Goal: Check status: Check status

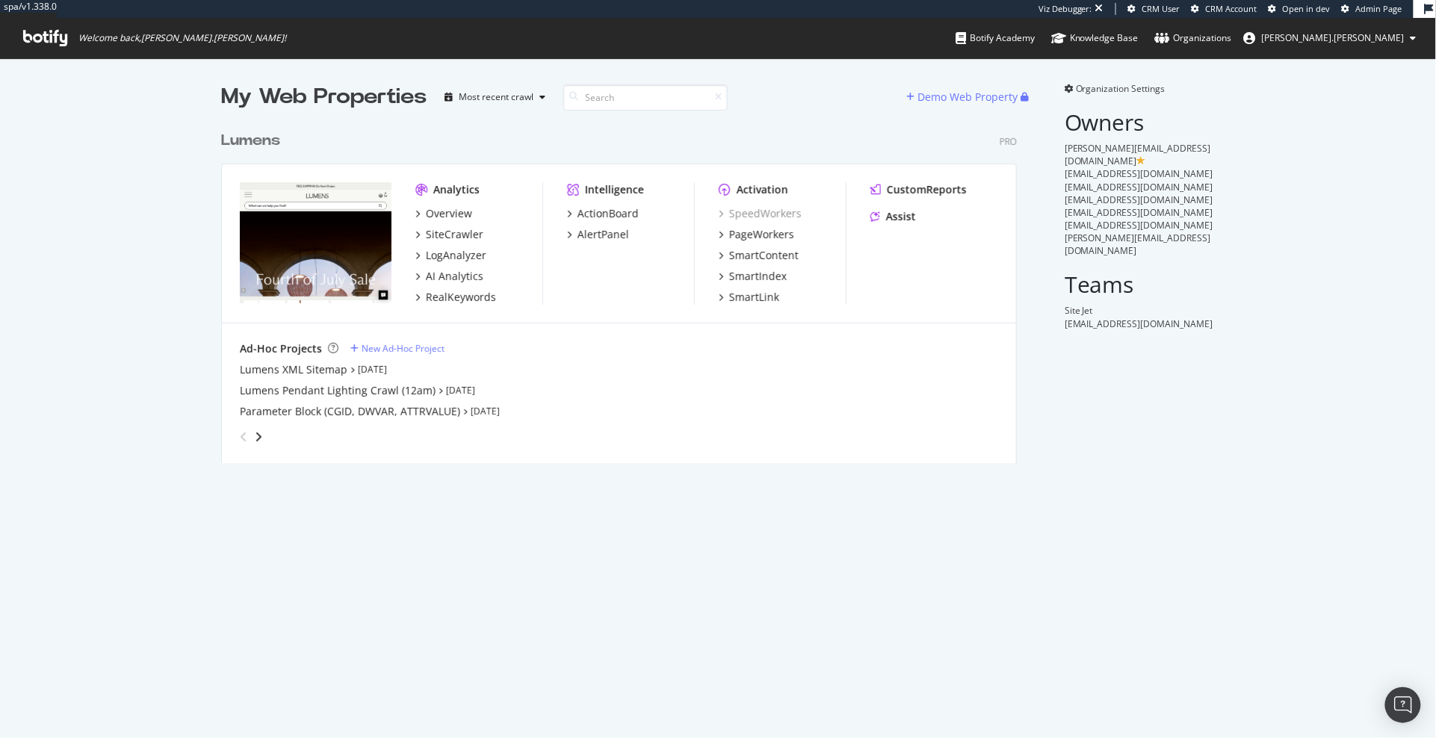
scroll to position [350, 808]
click at [470, 231] on div "SiteCrawler" at bounding box center [455, 234] width 58 height 15
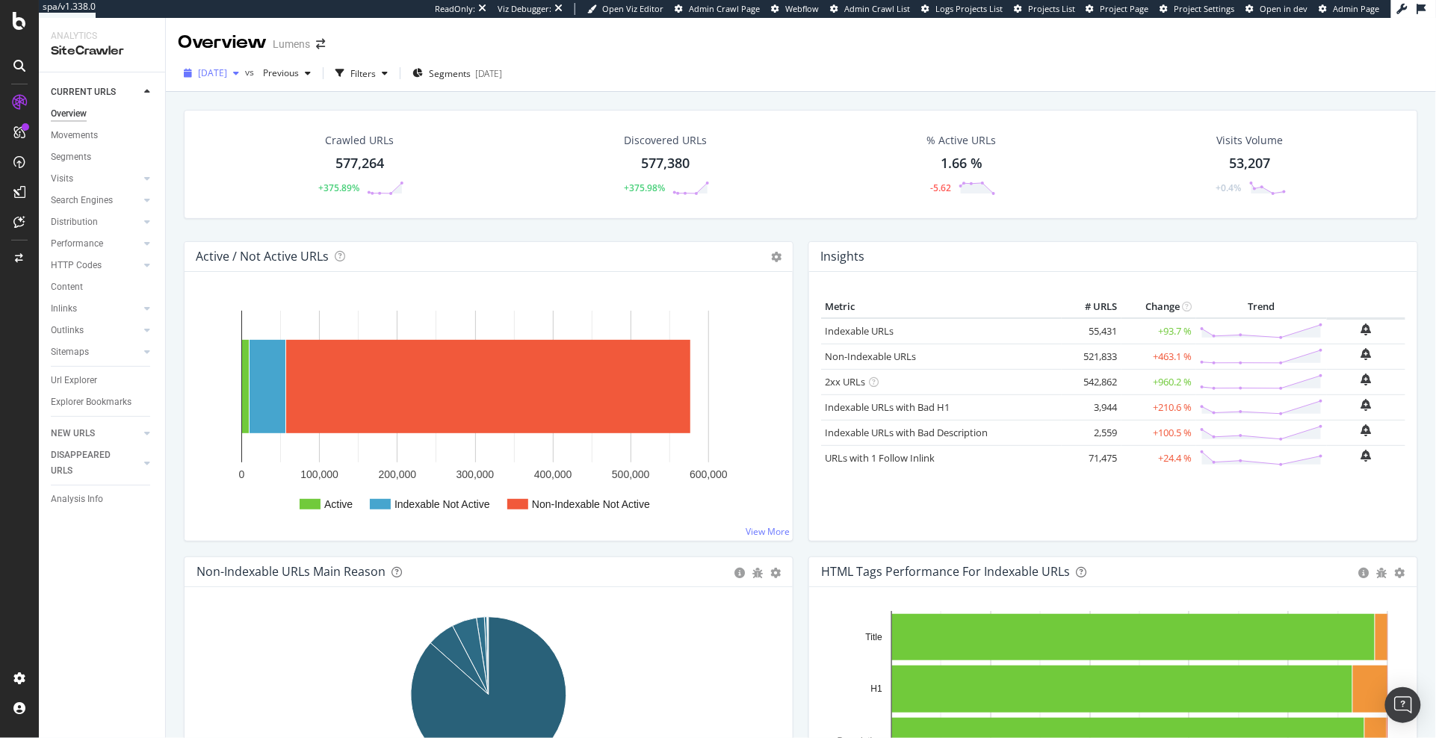
click at [227, 78] on span "[DATE]" at bounding box center [212, 72] width 29 height 13
click at [565, 256] on div "Active / Not Active URLs Chart (by Value) Chart (by Percentage) Table Expand Ex…" at bounding box center [489, 257] width 608 height 30
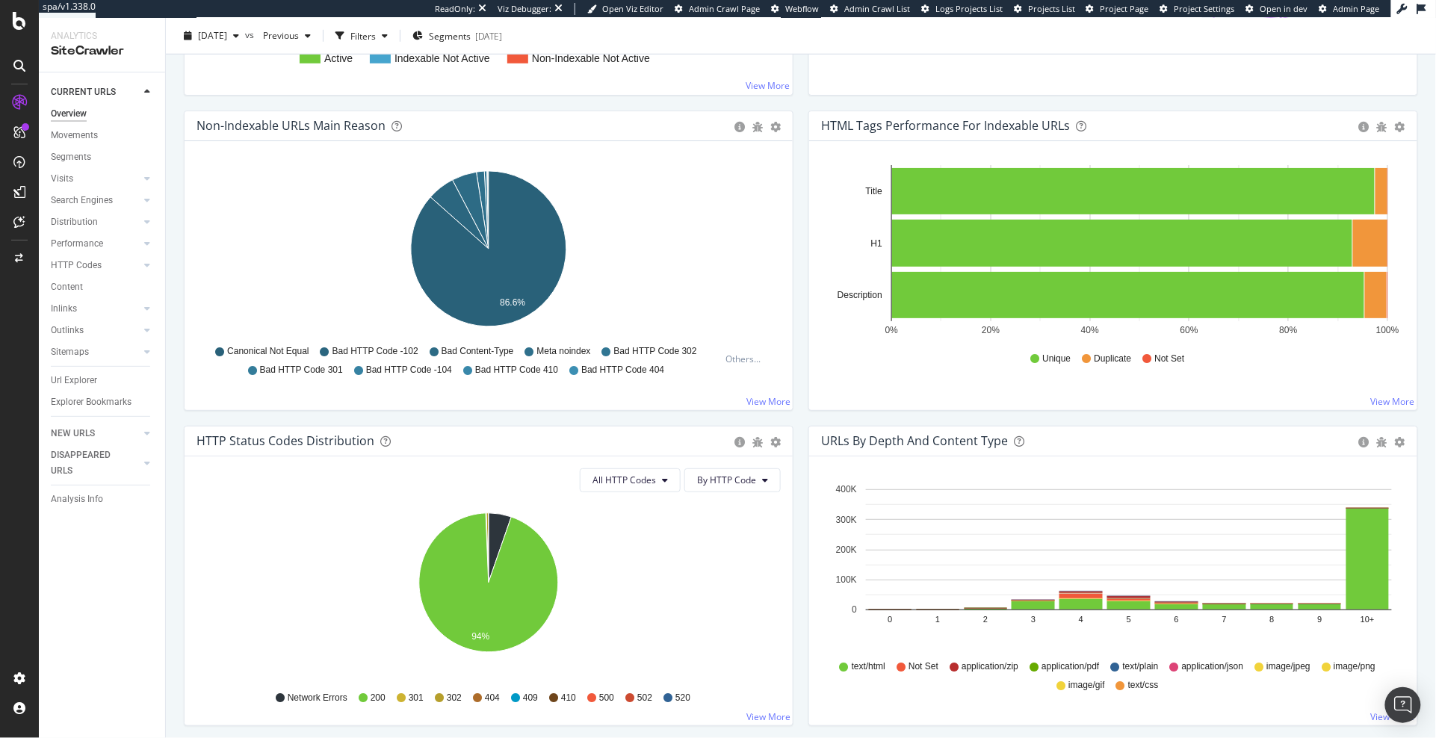
scroll to position [0, 0]
